Goal: Task Accomplishment & Management: Manage account settings

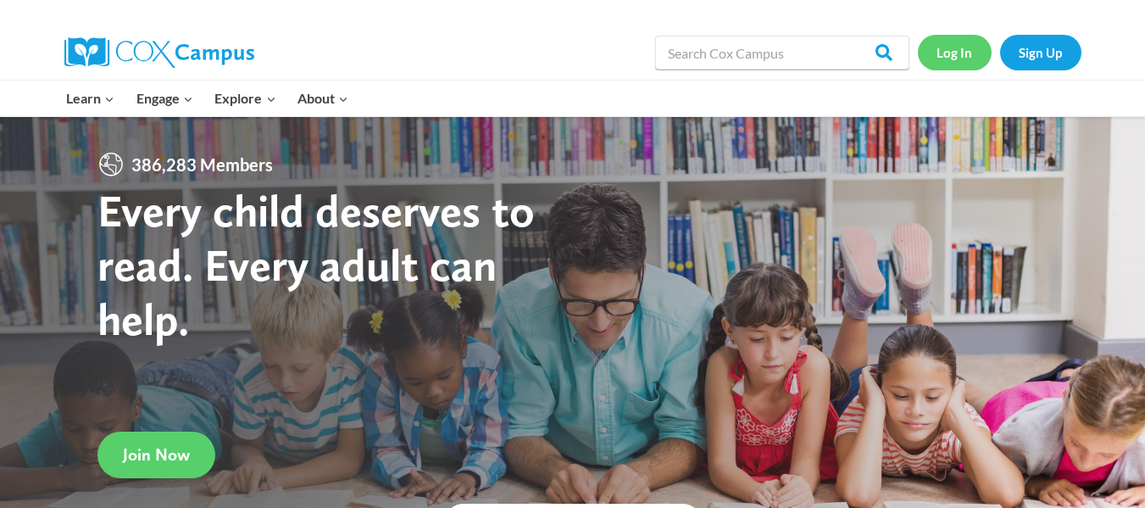
click at [950, 54] on link "Log In" at bounding box center [955, 52] width 74 height 35
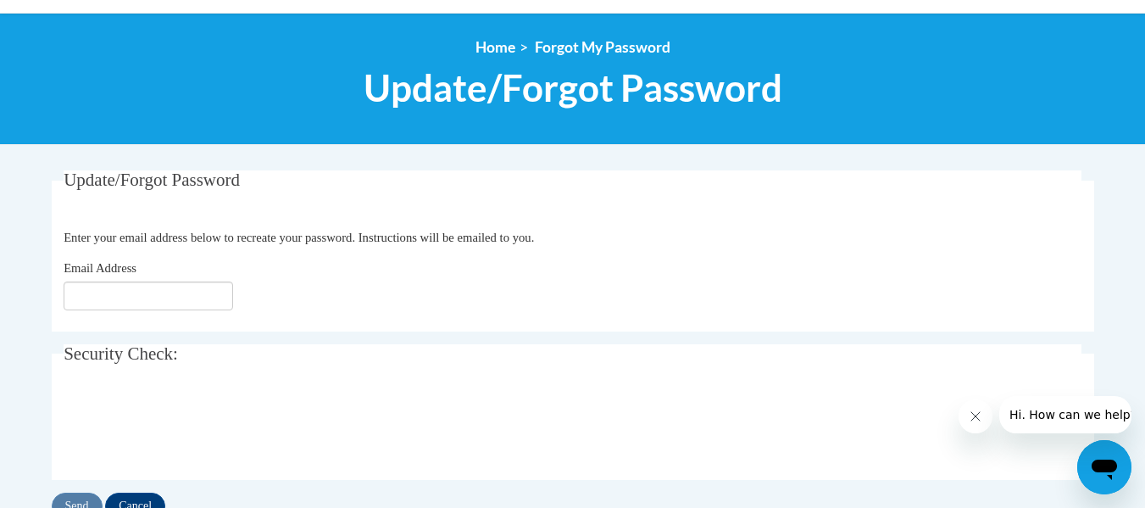
scroll to position [254, 0]
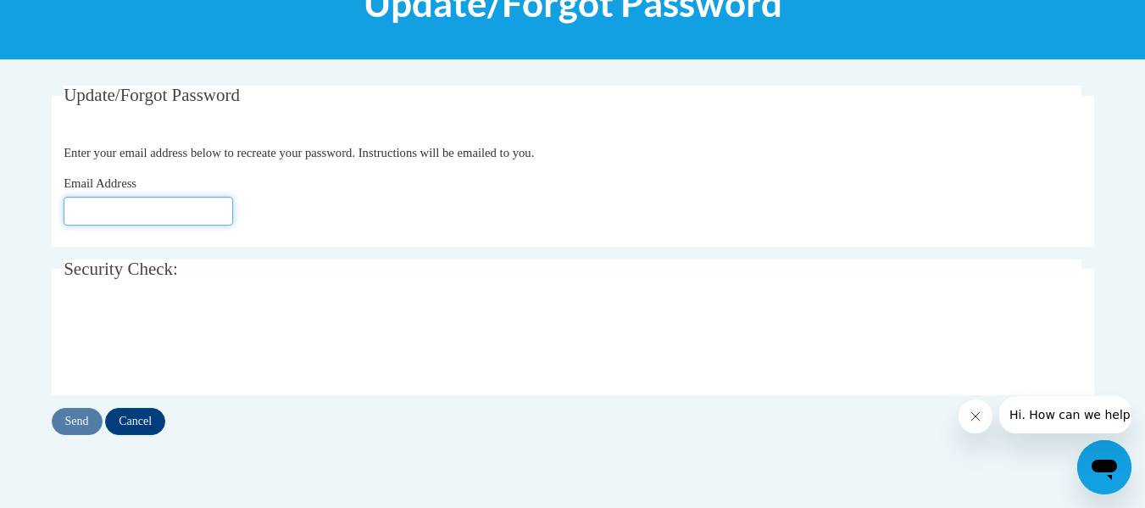
click at [121, 210] on input "Email Address" at bounding box center [149, 211] width 170 height 29
type input "donna.santana@gocats.org"
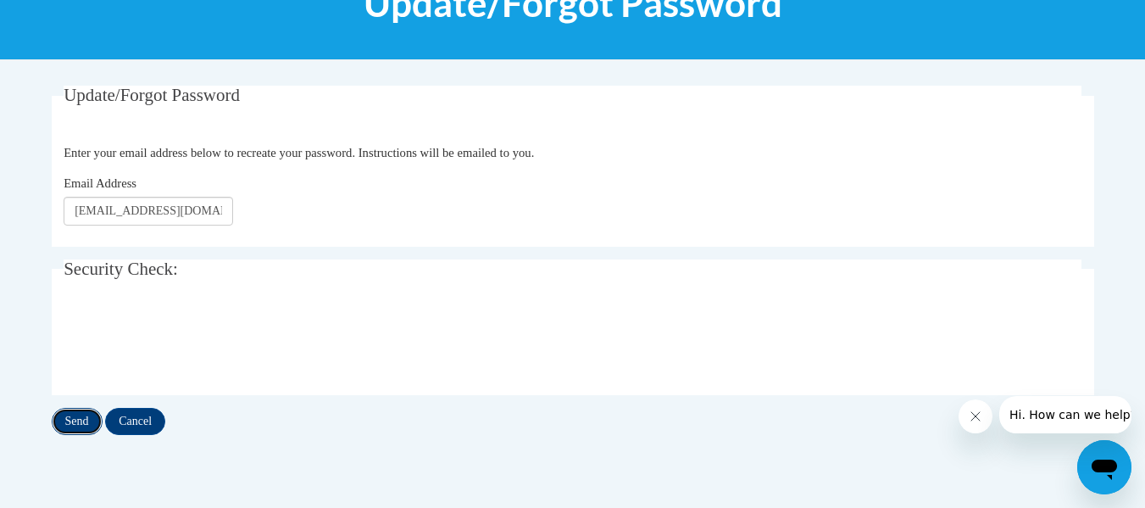
click at [79, 417] on input "Send" at bounding box center [77, 421] width 51 height 27
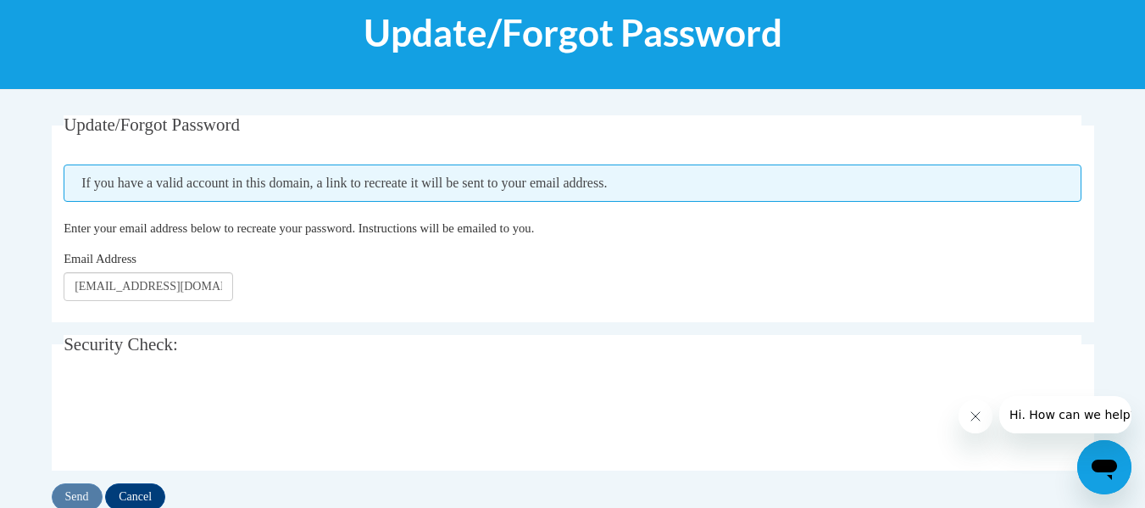
scroll to position [254, 0]
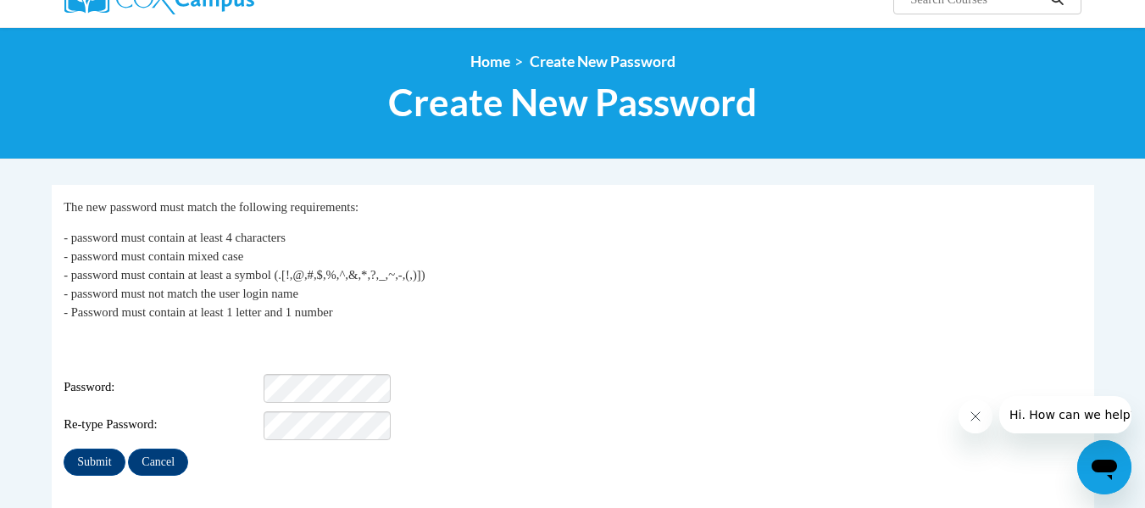
scroll to position [170, 0]
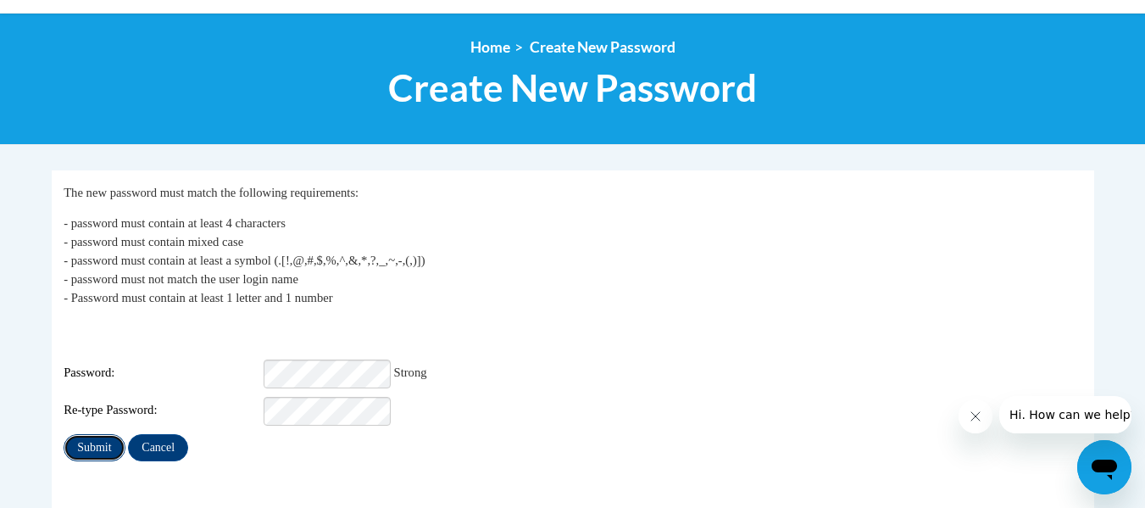
click at [86, 434] on input "Submit" at bounding box center [94, 447] width 61 height 27
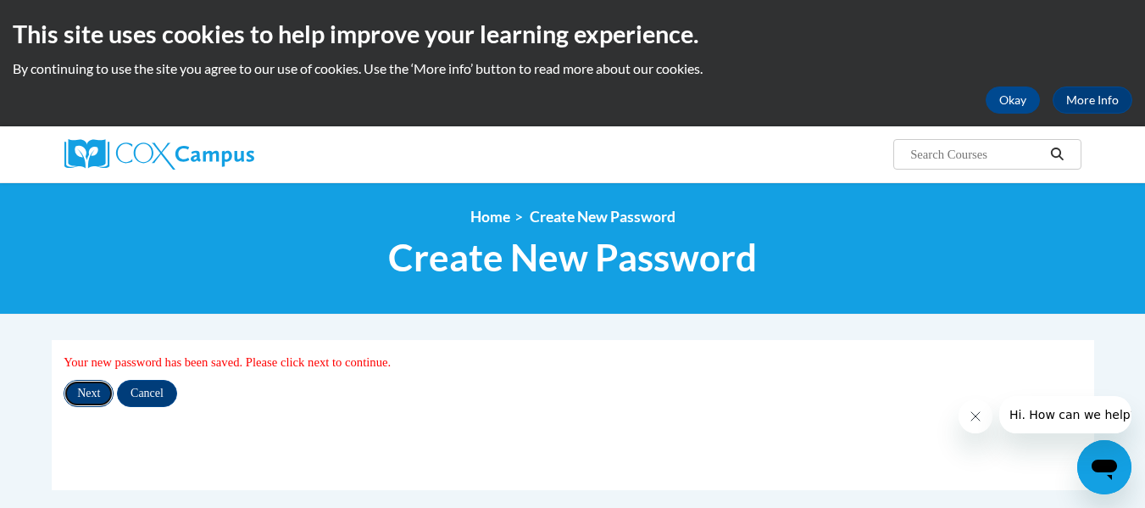
click at [92, 391] on input "Next" at bounding box center [89, 393] width 50 height 27
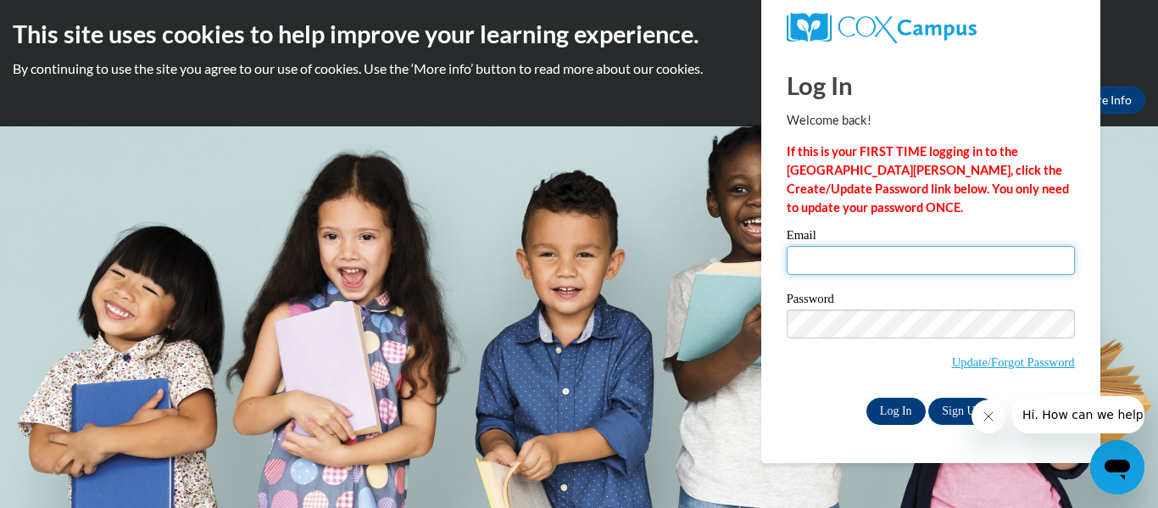
type input "donna.santana@gocats.org"
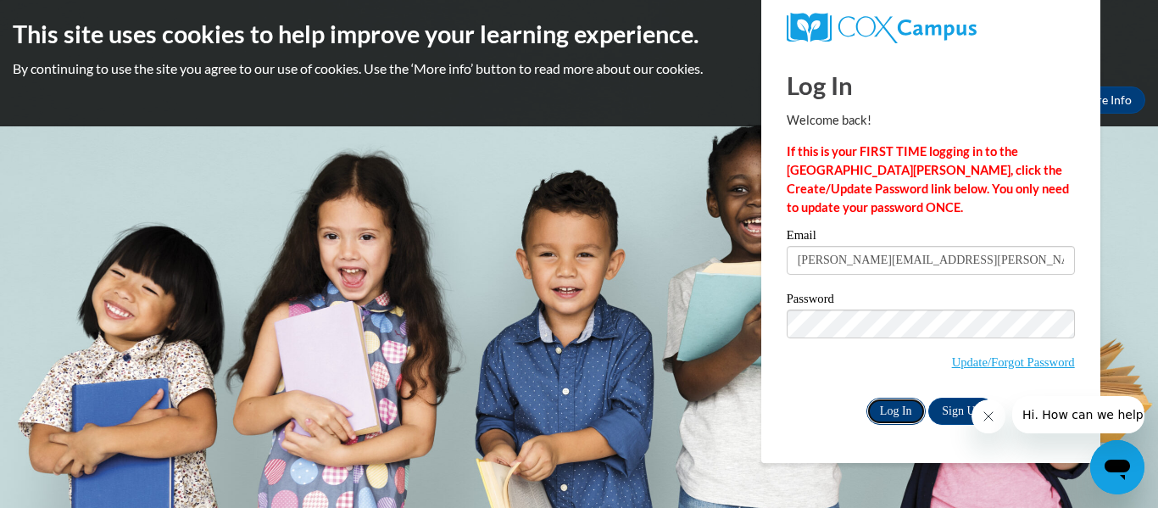
click at [902, 408] on input "Log In" at bounding box center [895, 411] width 59 height 27
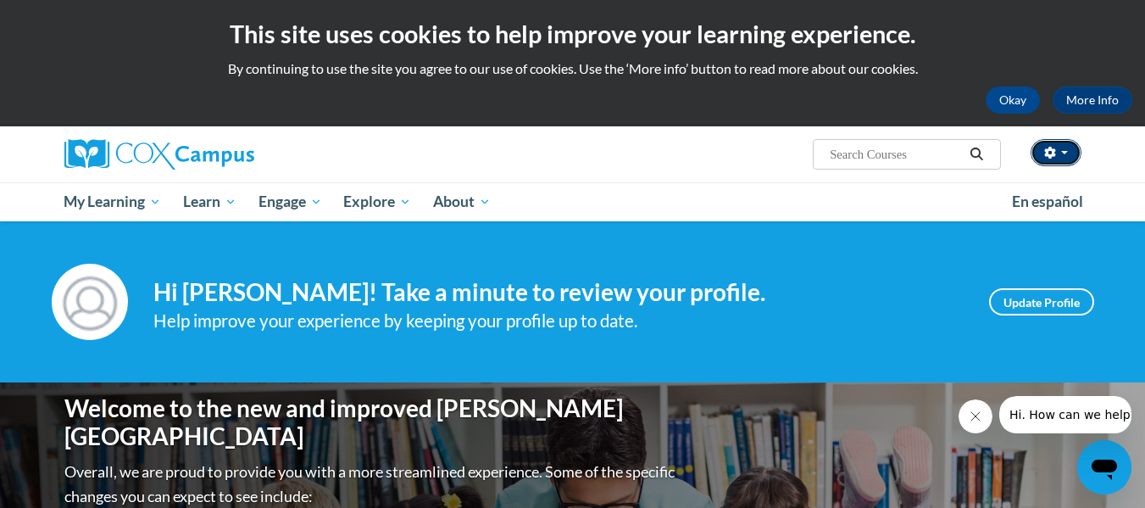
click at [1064, 149] on button "button" at bounding box center [1056, 152] width 51 height 27
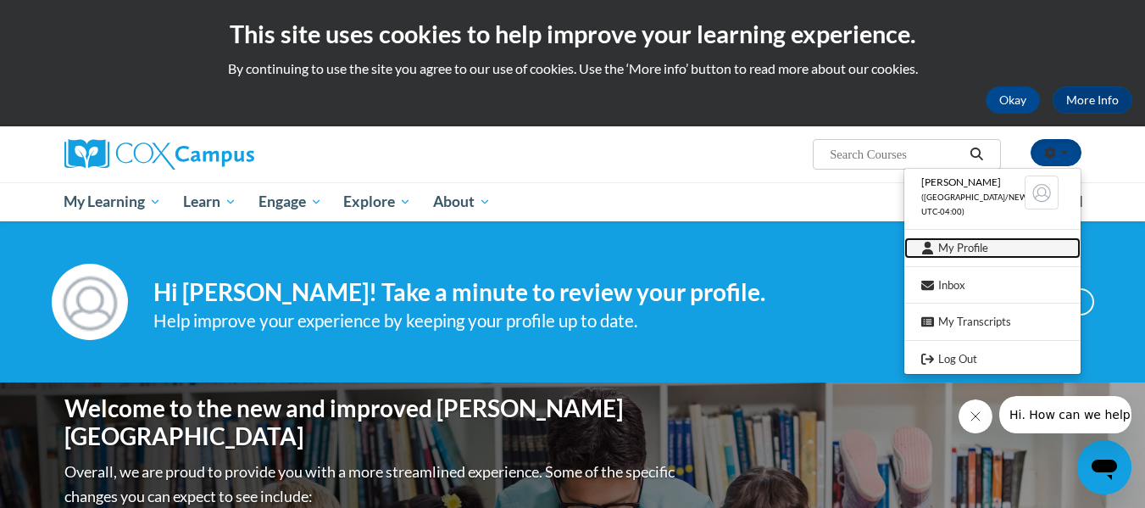
click at [972, 245] on link "My Profile" at bounding box center [993, 247] width 176 height 21
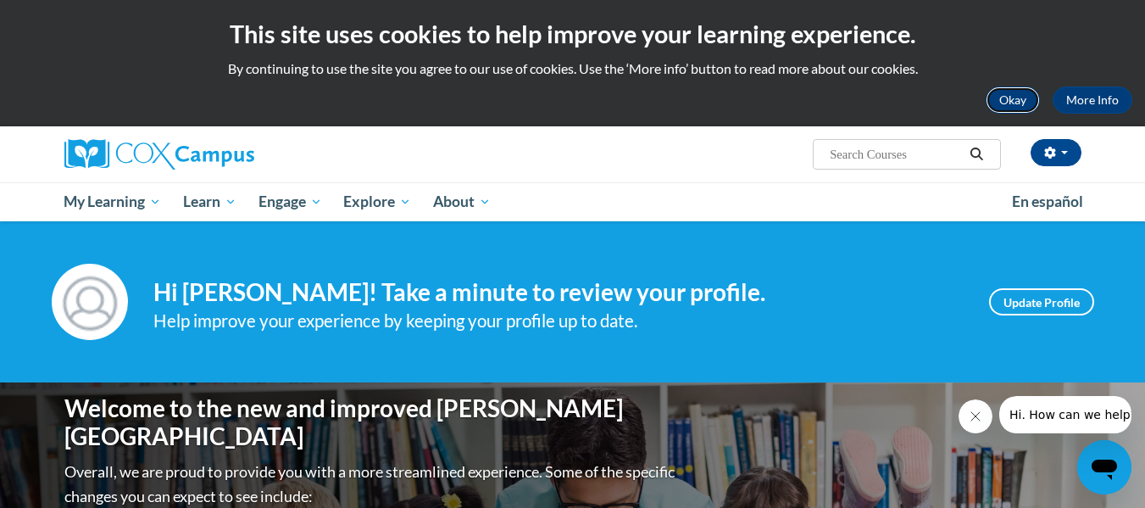
click at [1017, 97] on button "Okay" at bounding box center [1013, 99] width 54 height 27
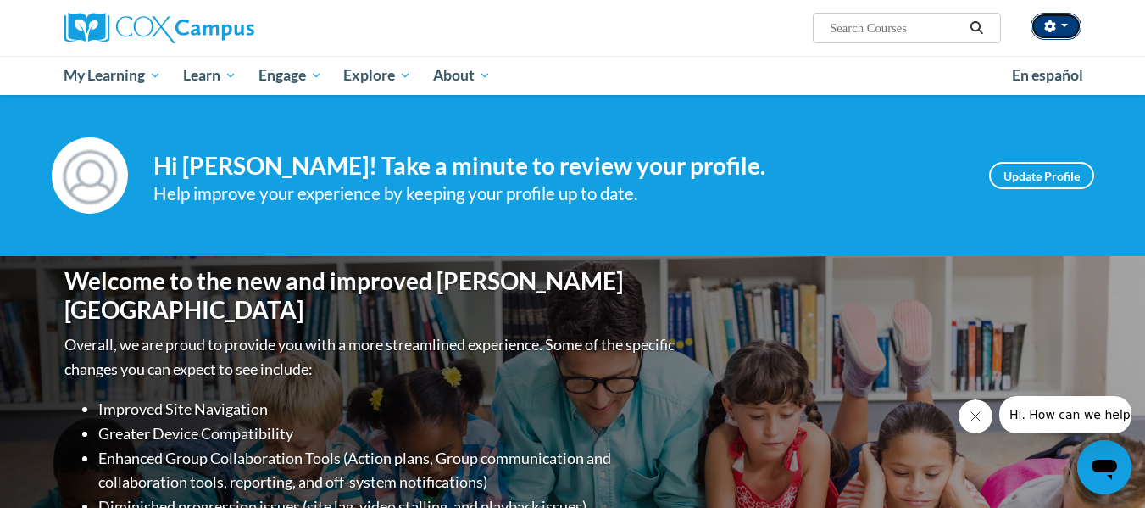
click at [1053, 25] on icon "button" at bounding box center [1050, 26] width 11 height 12
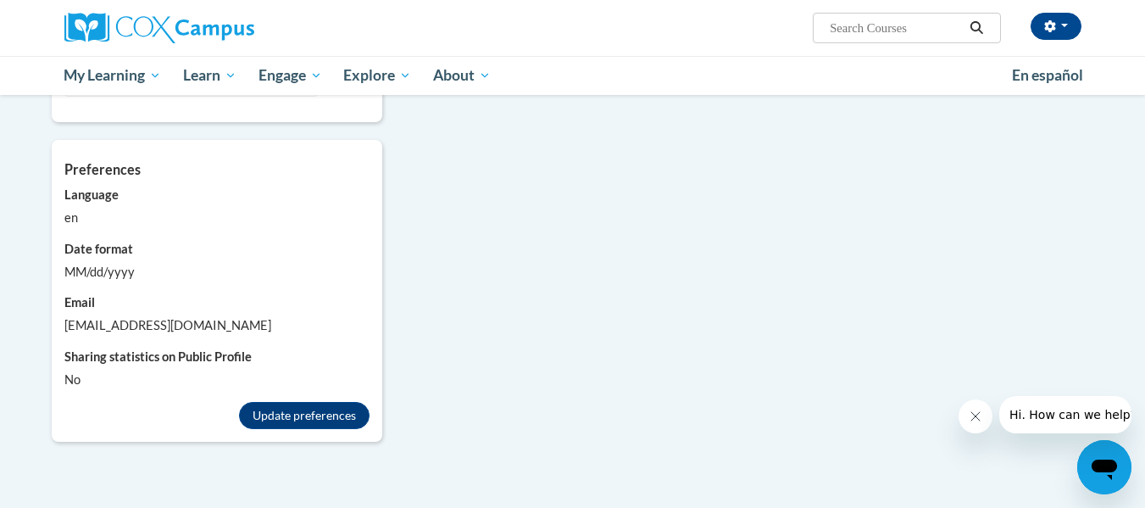
scroll to position [1359, 0]
